Goal: Transaction & Acquisition: Purchase product/service

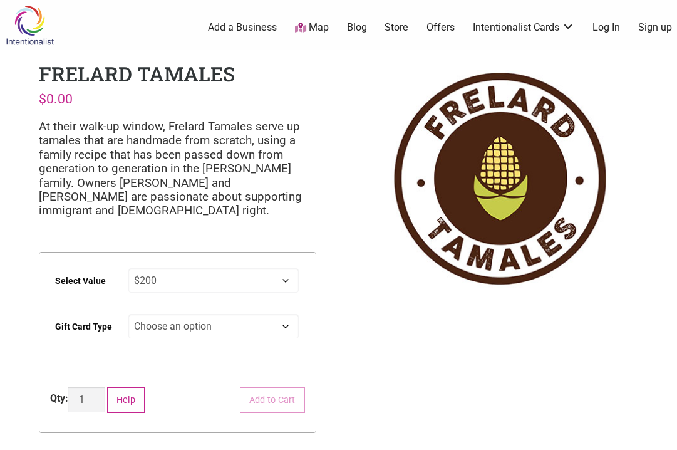
select select "$200"
select select "Physical"
select select "$200"
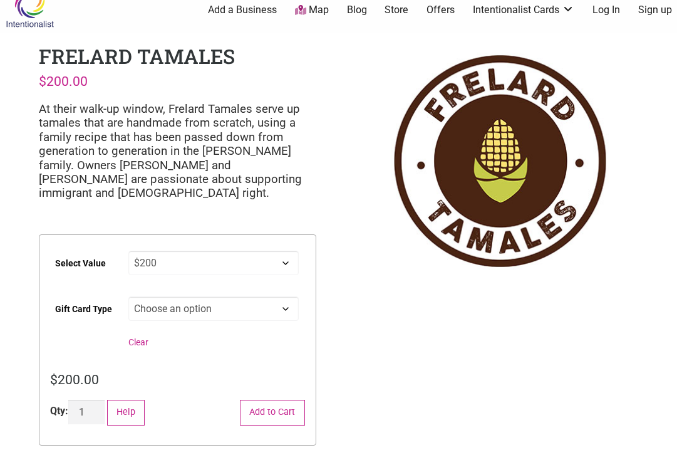
scroll to position [57, 0]
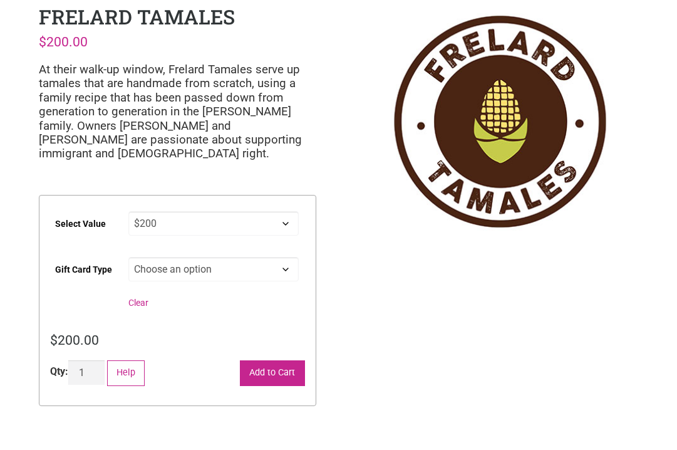
click at [272, 373] on button "Add to Cart" at bounding box center [272, 373] width 65 height 26
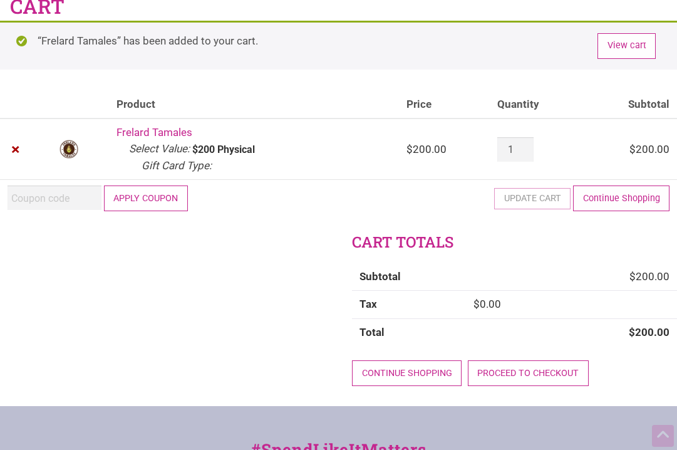
scroll to position [69, 0]
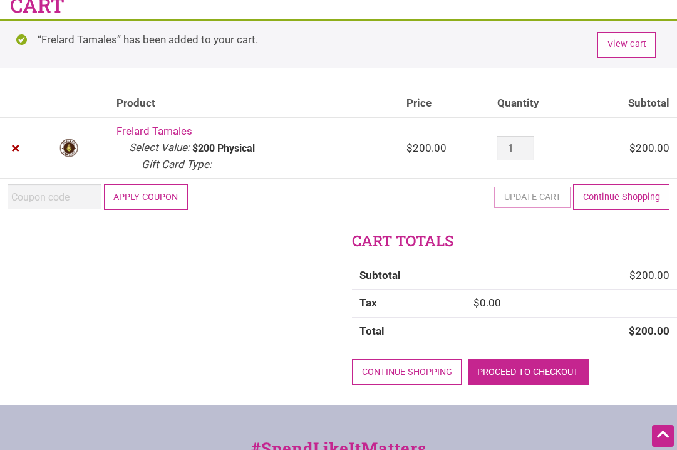
click at [551, 365] on link "Proceed to checkout" at bounding box center [528, 372] width 121 height 26
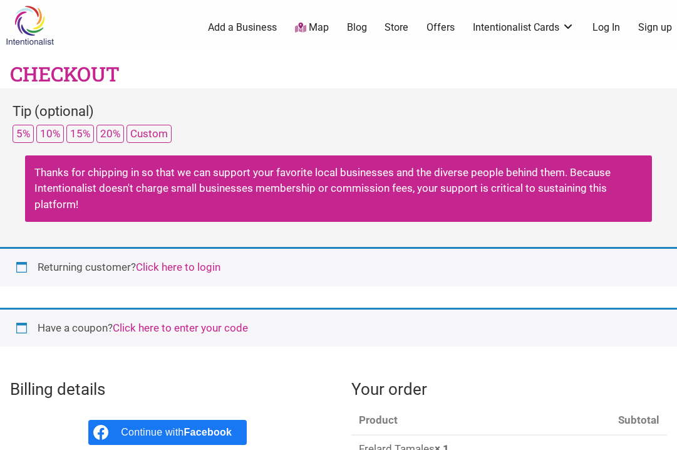
select select "WA"
drag, startPoint x: 23, startPoint y: 132, endPoint x: 23, endPoint y: 169, distance: 37.6
click at [24, 174] on div "Tip (optional) 5% 10% 15% 20% Custom Add tip to order Remove tip Thanks for chi…" at bounding box center [338, 167] width 677 height 159
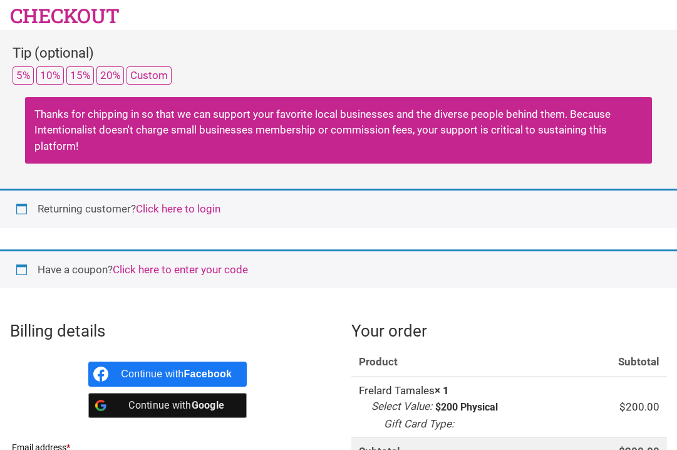
scroll to position [63, 0]
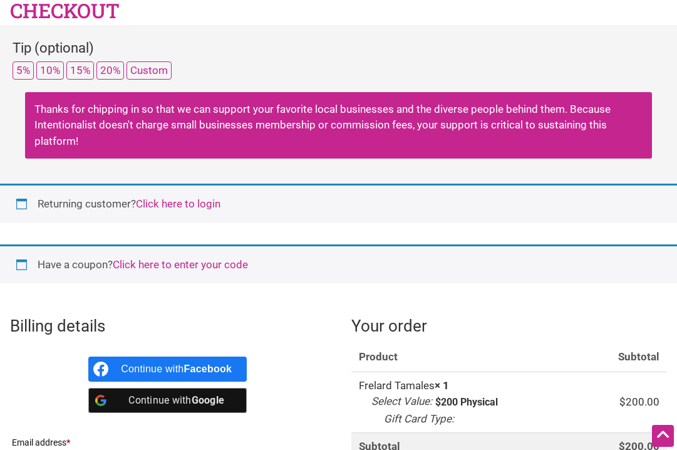
click at [169, 203] on link "Click here to login" at bounding box center [178, 203] width 85 height 13
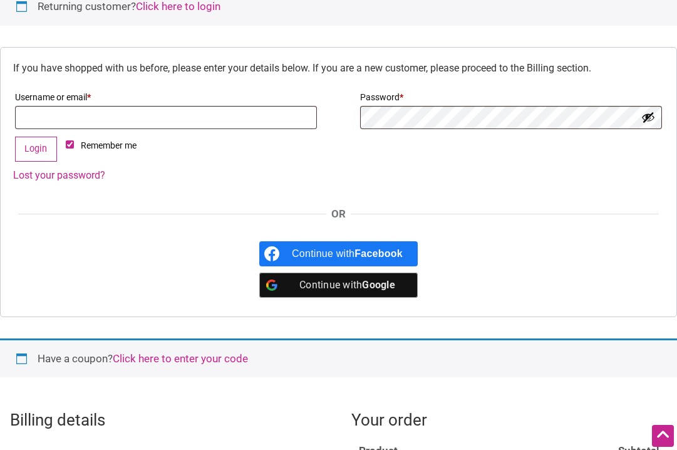
scroll to position [274, 0]
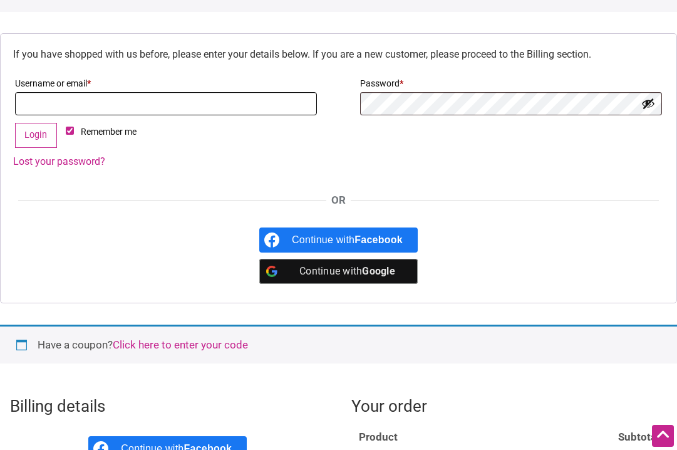
type input "[EMAIL_ADDRESS][DOMAIN_NAME]"
click at [36, 133] on button "Login" at bounding box center [36, 136] width 42 height 26
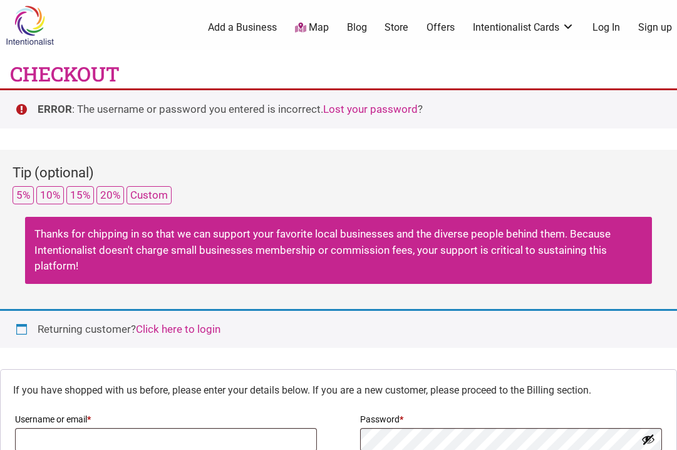
select select "WA"
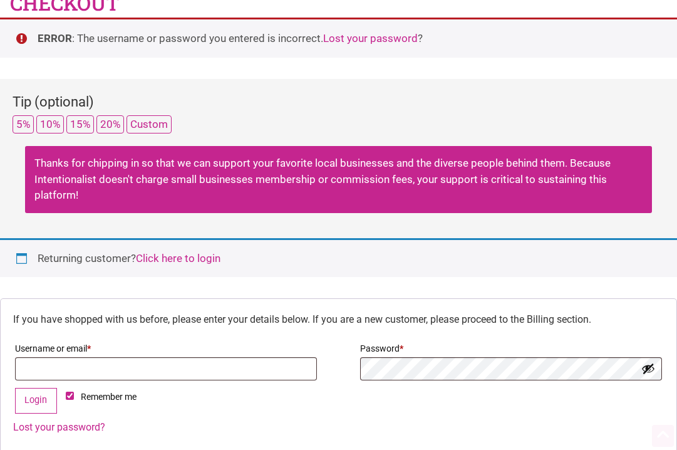
scroll to position [80, 0]
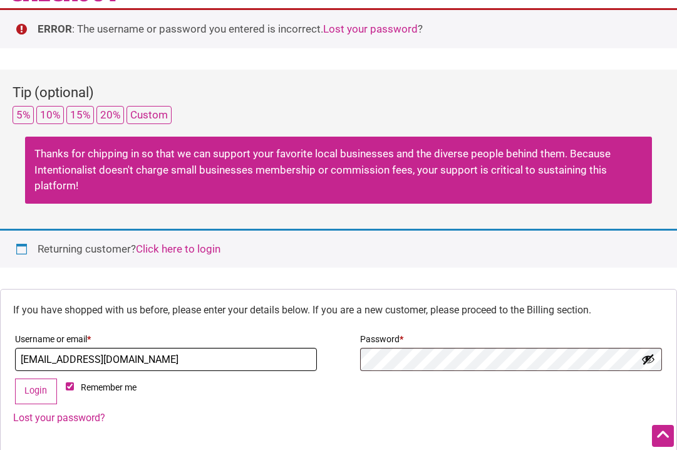
type input "[EMAIL_ADDRESS][DOMAIN_NAME]"
click at [36, 388] on button "Login" at bounding box center [36, 391] width 42 height 26
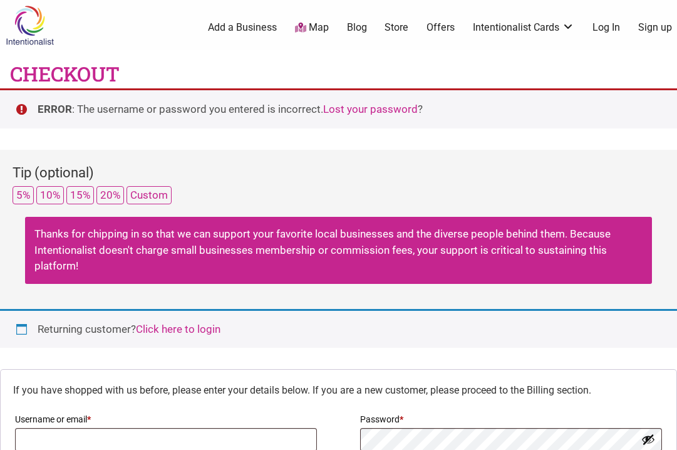
select select "WA"
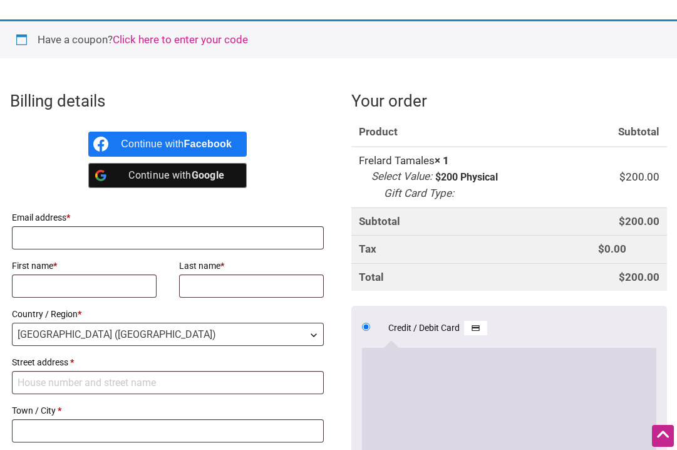
scroll to position [644, 0]
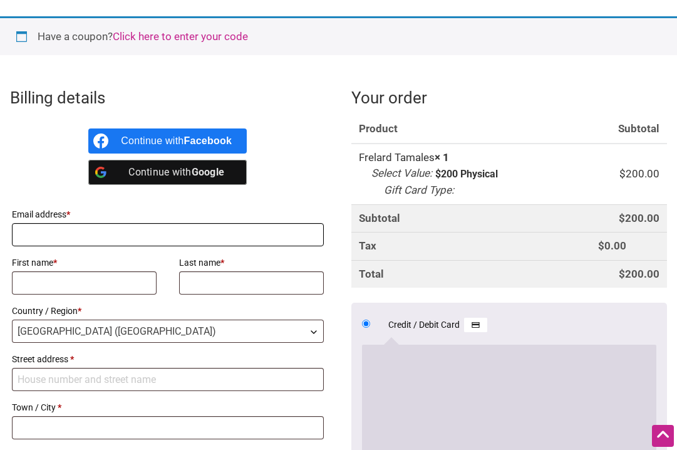
type input "[EMAIL_ADDRESS][DOMAIN_NAME]"
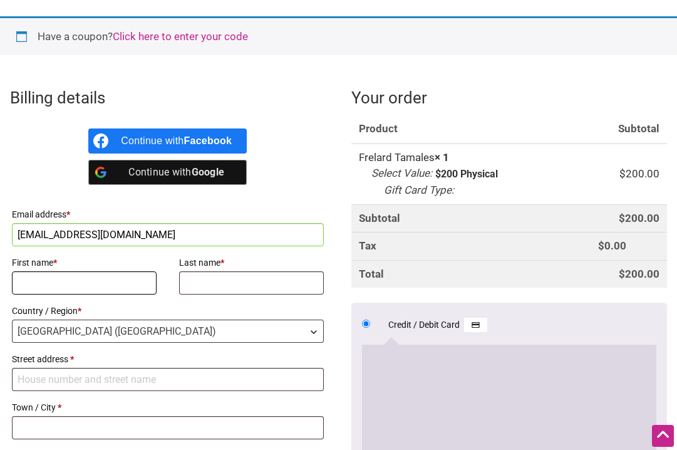
click at [142, 271] on input "First name *" at bounding box center [84, 282] width 145 height 23
type input "[PERSON_NAME]"
type input "[STREET_ADDRESS][PERSON_NAME]"
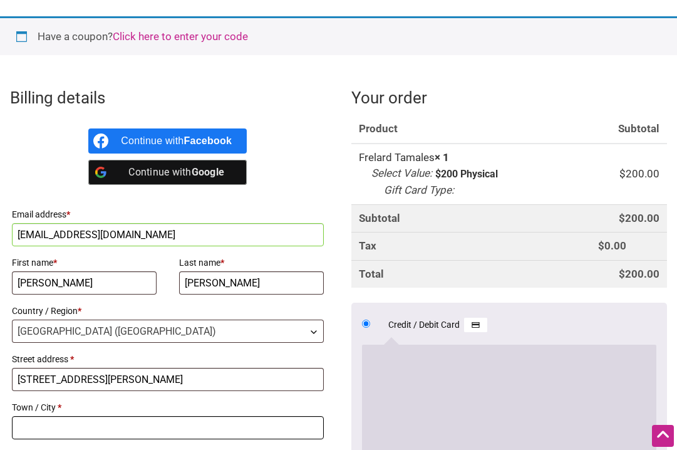
type input "Bellingham"
type input "98225"
type input "[PERSON_NAME]"
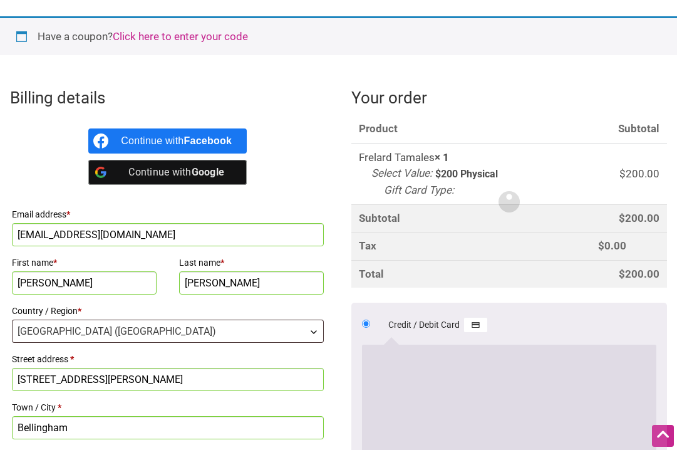
type input "[STREET_ADDRESS][PERSON_NAME]"
type input "Bellingham"
type input "98225"
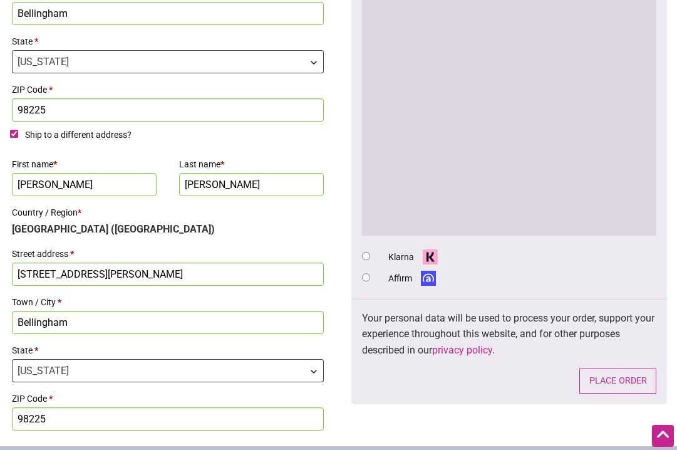
scroll to position [1067, 0]
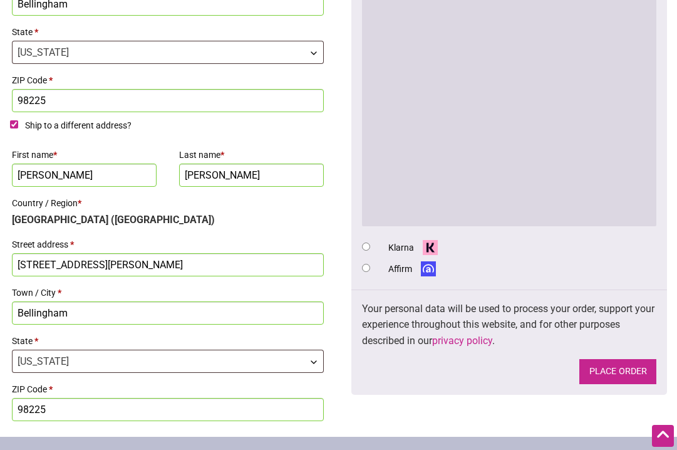
click at [616, 359] on button "Place order" at bounding box center [617, 372] width 77 height 26
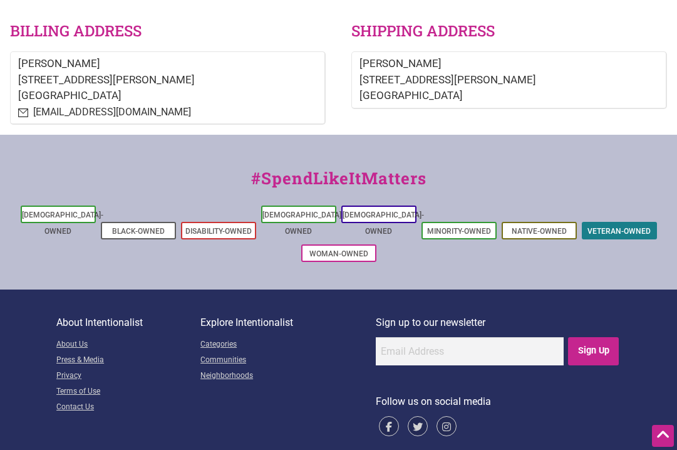
scroll to position [504, 0]
